Goal: Information Seeking & Learning: Find specific fact

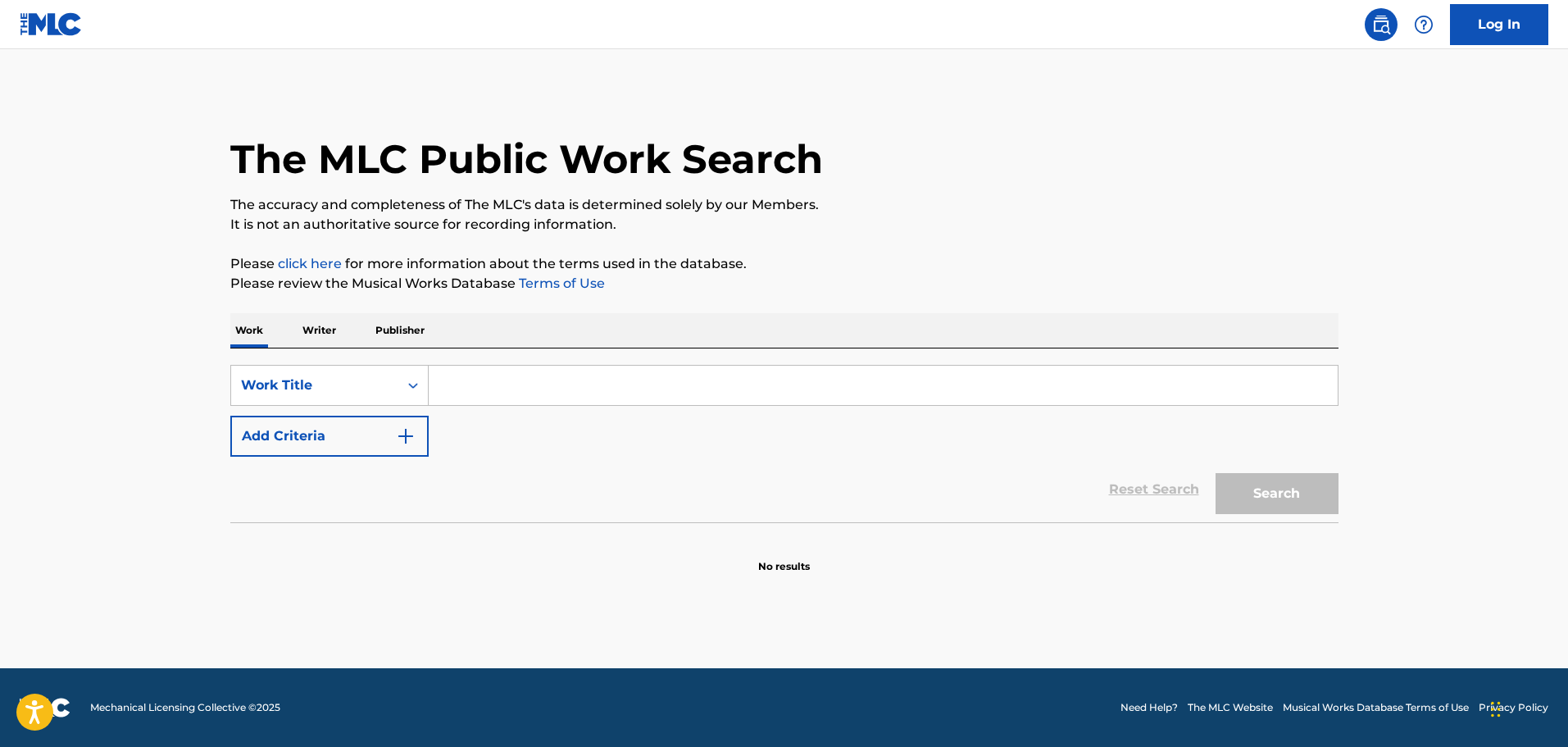
drag, startPoint x: 642, startPoint y: 361, endPoint x: 630, endPoint y: 374, distance: 17.7
click at [642, 363] on div "SearchWithCriteria46f8ecc7-5ba5-473a-99c9-b92a1510bb96 Work Title Add Criteria …" at bounding box center [785, 434] width 1108 height 174
click at [625, 378] on input "Search Form" at bounding box center [883, 384] width 909 height 39
paste input "HIT"
click at [553, 374] on input "HIT" at bounding box center [883, 384] width 909 height 39
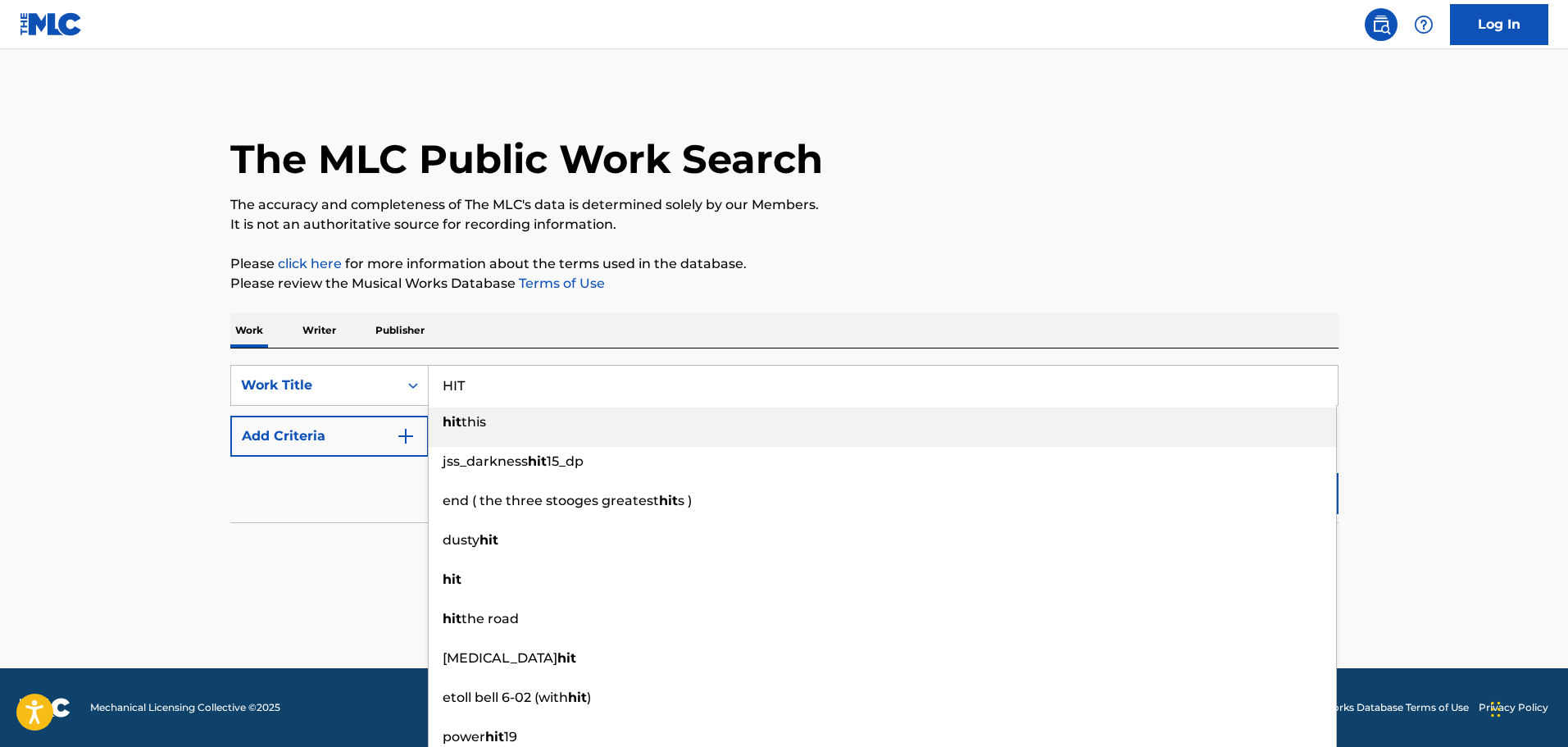
paste input "SEVENTEEN"
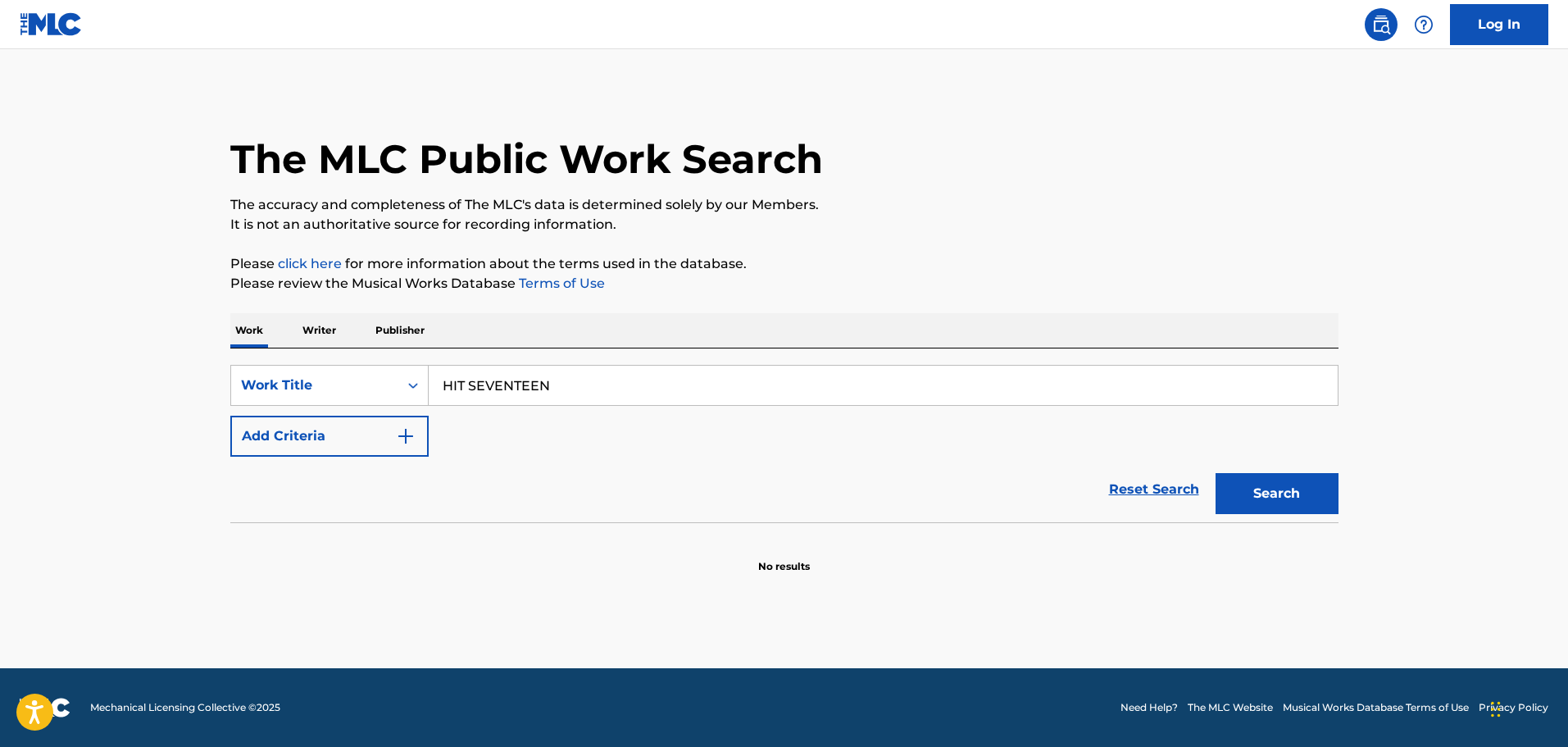
drag, startPoint x: 374, startPoint y: 589, endPoint x: 608, endPoint y: 543, distance: 238.5
click at [375, 589] on main "The MLC Public Work Search The accuracy and completeness of The MLC's data is d…" at bounding box center [784, 358] width 1568 height 619
click at [1279, 485] on button "Search" at bounding box center [1276, 493] width 123 height 41
click at [400, 453] on button "Add Criteria" at bounding box center [330, 435] width 198 height 41
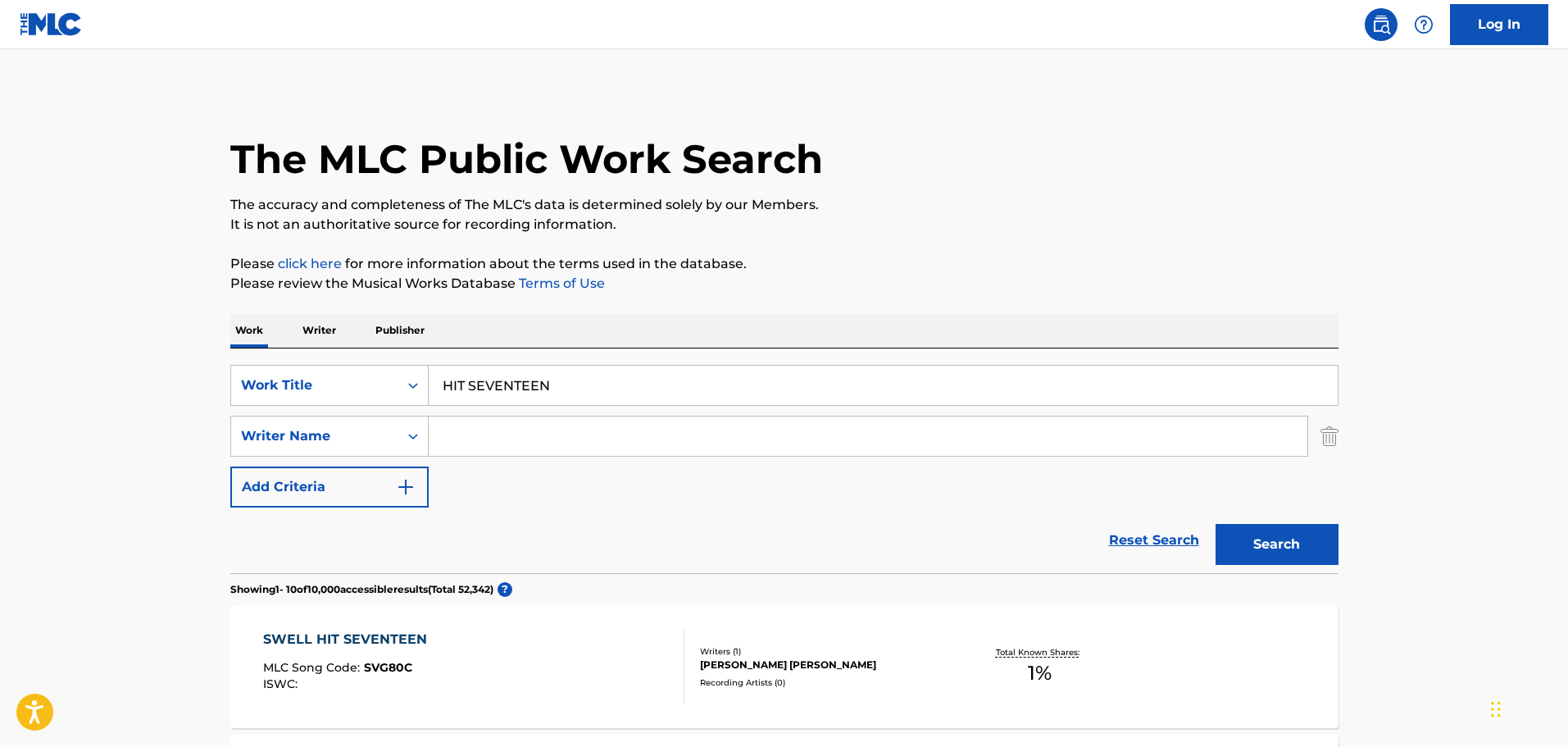
click at [483, 392] on input "HIT SEVENTEEN" at bounding box center [883, 384] width 909 height 39
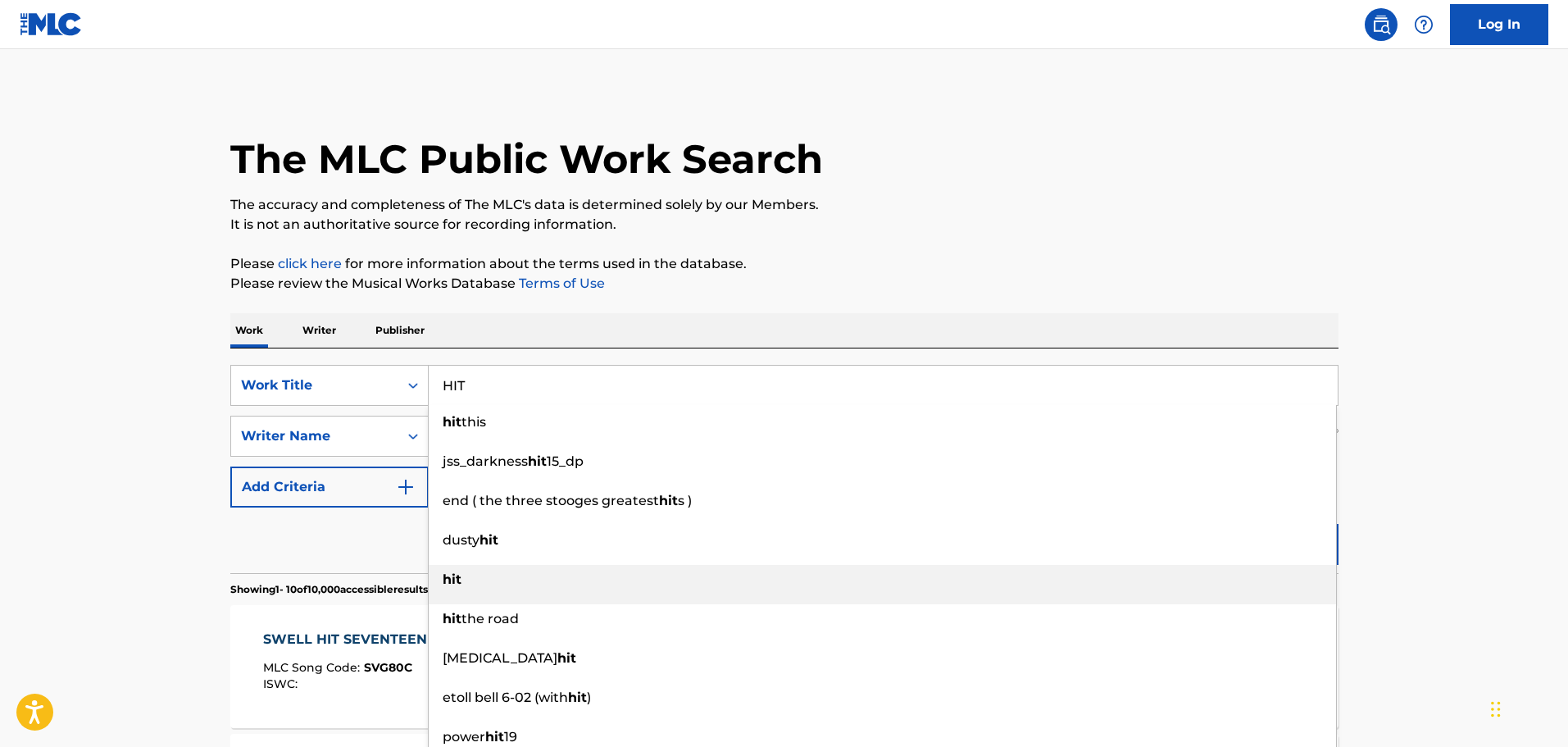
click at [465, 574] on div "hit" at bounding box center [882, 580] width 908 height 29
type input "hit"
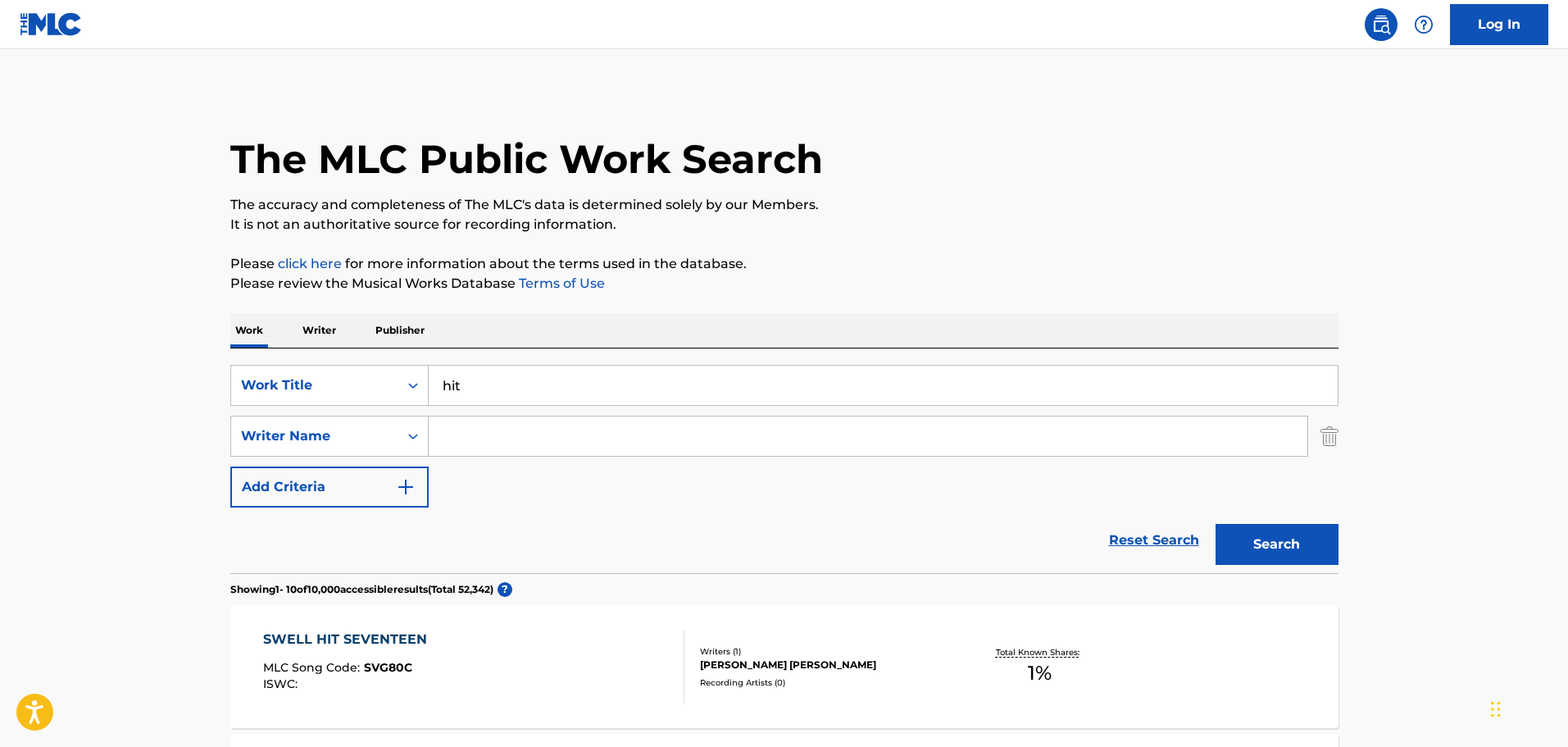
click at [491, 442] on input "Search Form" at bounding box center [868, 435] width 878 height 39
paste input "HANSOL"
type input "HANSOL"
click at [1270, 549] on button "Search" at bounding box center [1276, 544] width 123 height 41
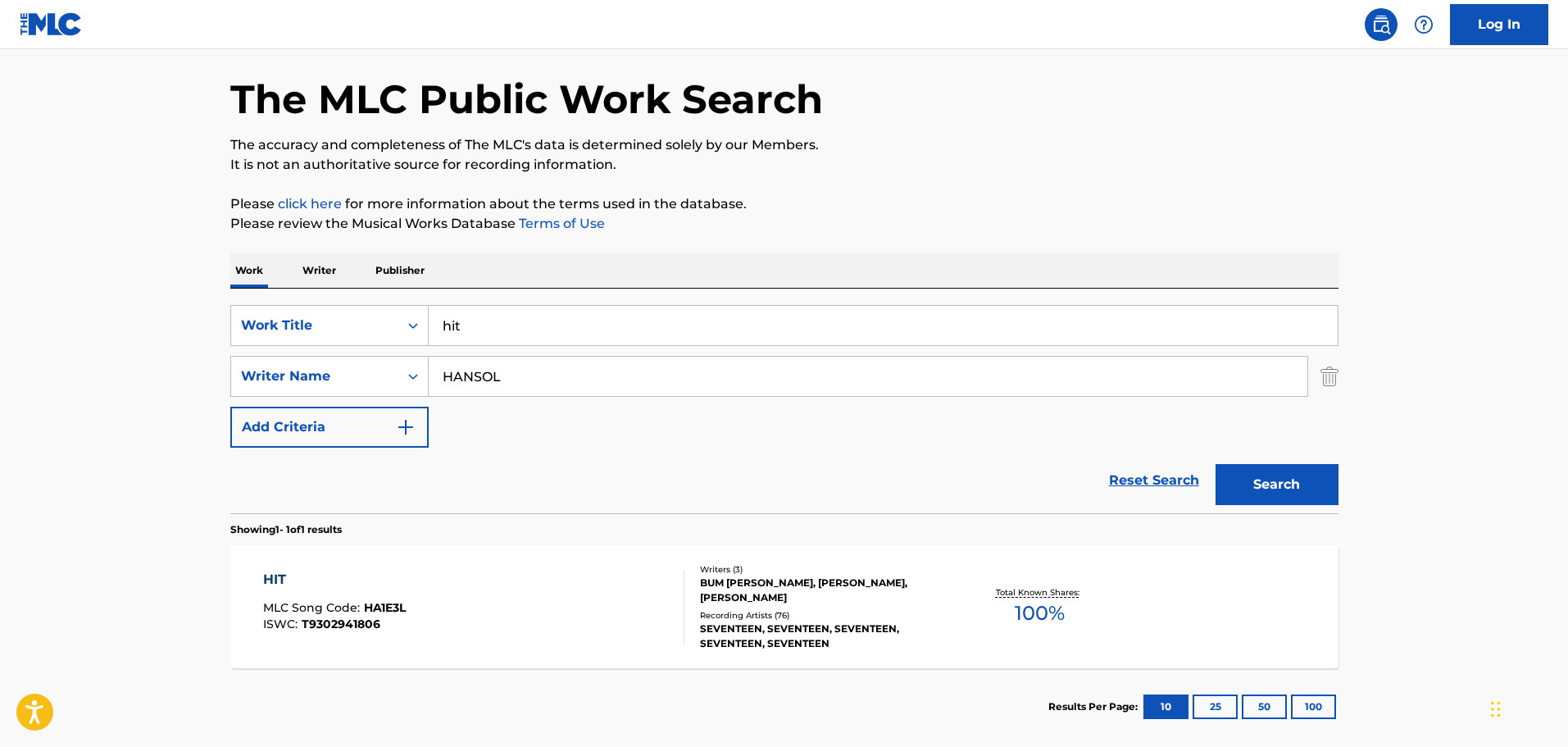
scroll to position [145, 0]
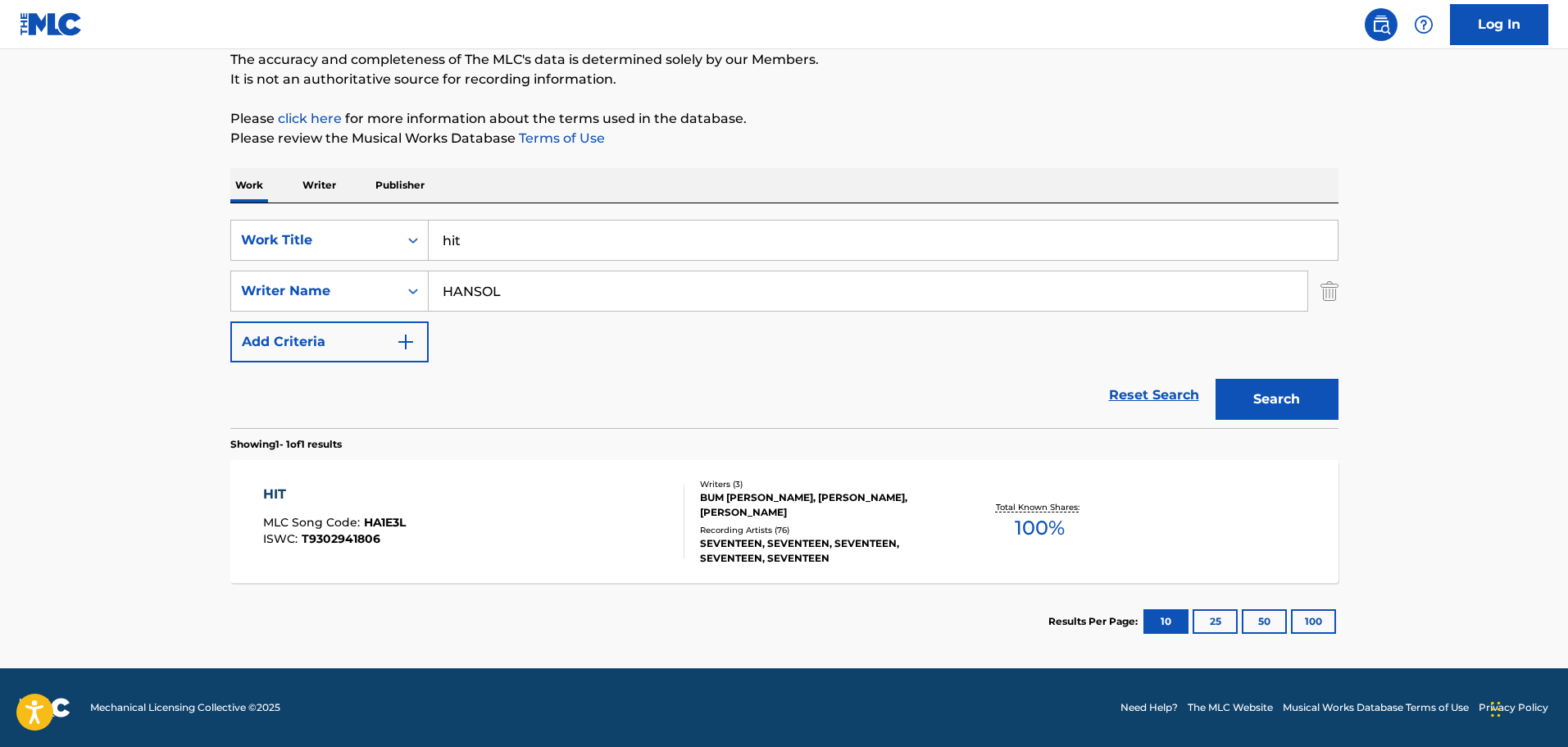
click at [777, 512] on div "BUM [PERSON_NAME], [PERSON_NAME], [PERSON_NAME]" at bounding box center [823, 505] width 247 height 29
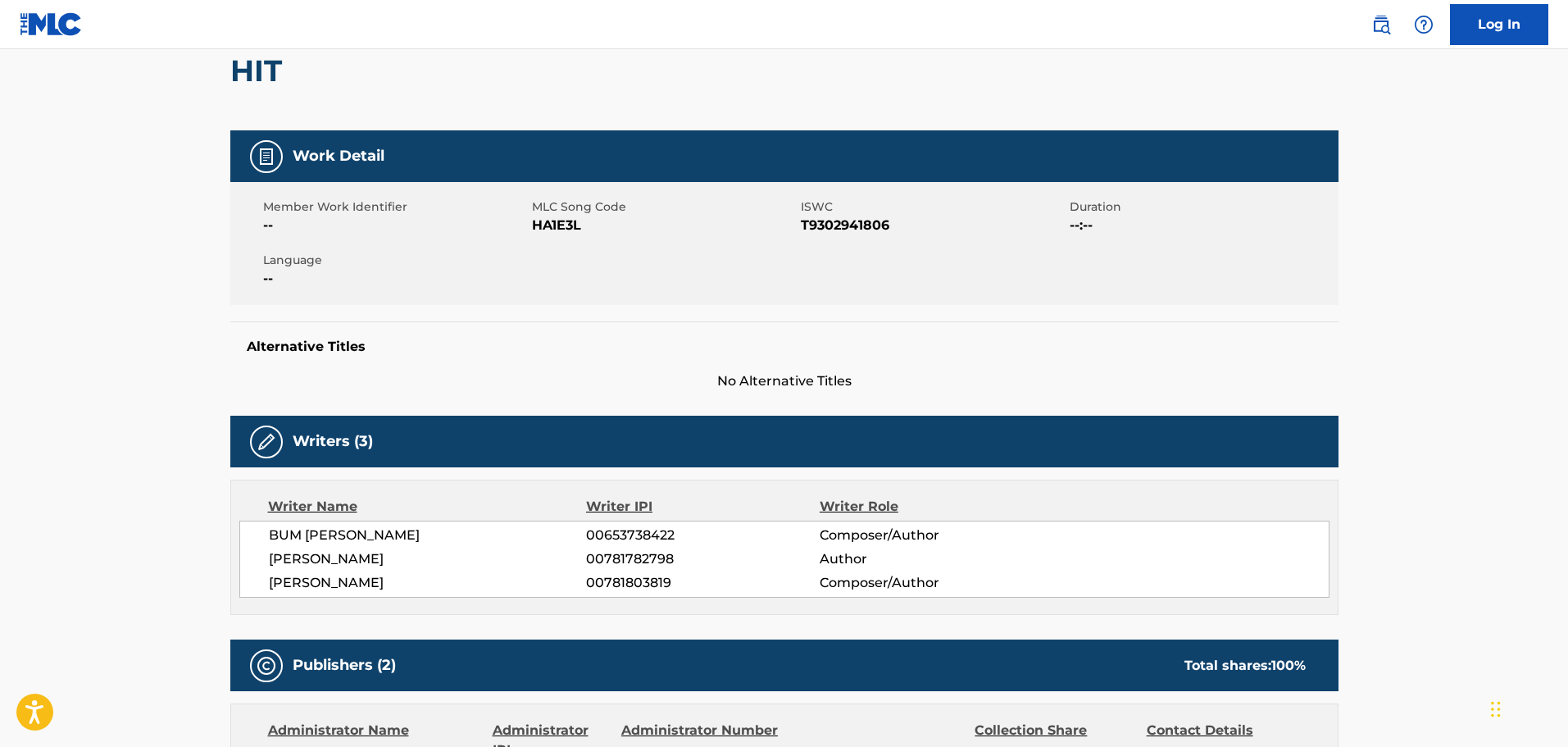
scroll to position [328, 0]
